Goal: Information Seeking & Learning: Learn about a topic

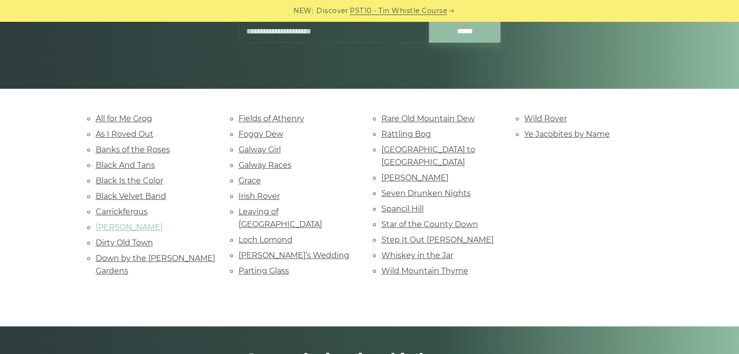
click at [119, 225] on link "[PERSON_NAME]" at bounding box center [129, 227] width 67 height 9
click at [273, 146] on link "Galway Girl" at bounding box center [259, 149] width 42 height 9
click at [390, 251] on link "Whiskey in the Jar" at bounding box center [417, 255] width 72 height 9
click at [162, 195] on link "Black Velvet Band" at bounding box center [131, 196] width 70 height 9
click at [532, 114] on link "Wild Rover" at bounding box center [545, 118] width 43 height 9
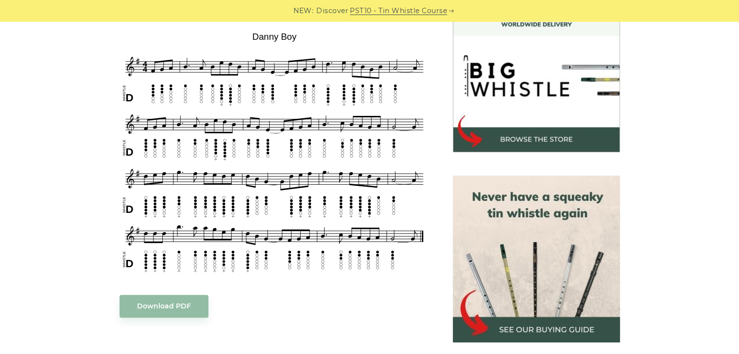
scroll to position [297, 0]
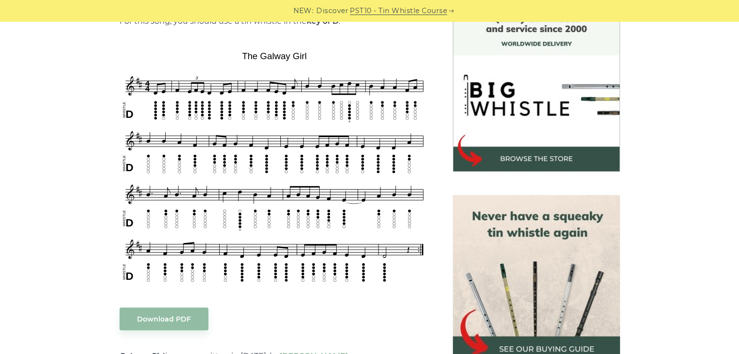
scroll to position [272, 0]
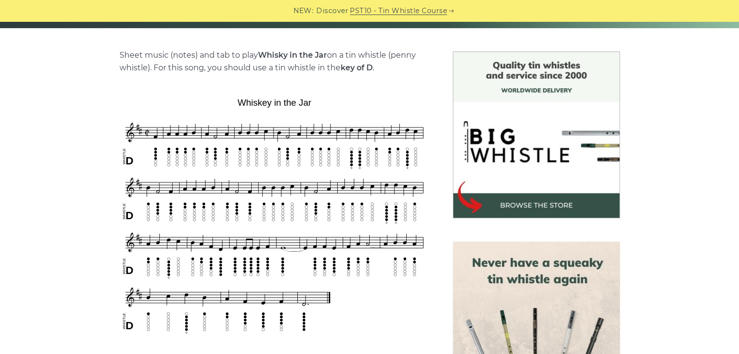
scroll to position [227, 0]
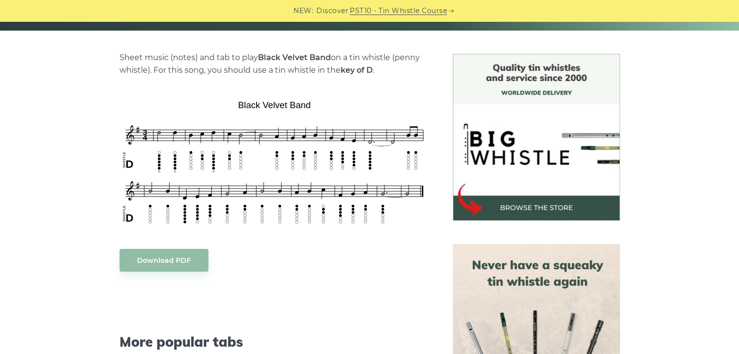
scroll to position [254, 0]
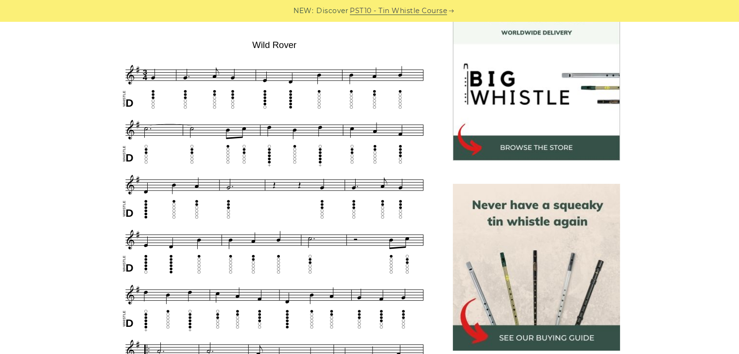
scroll to position [288, 0]
